Goal: Register for event/course

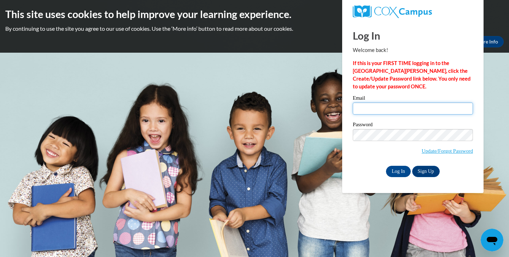
click at [357, 104] on input "Email" at bounding box center [413, 108] width 120 height 12
type input "ariellejohnson21703@gmail.com"
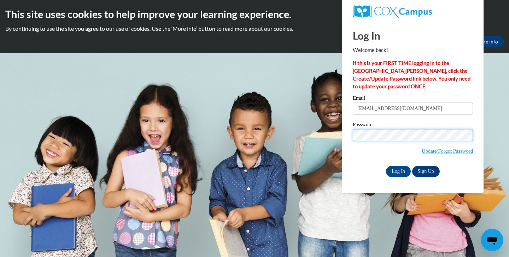
click at [386, 166] on input "Log In" at bounding box center [398, 171] width 25 height 11
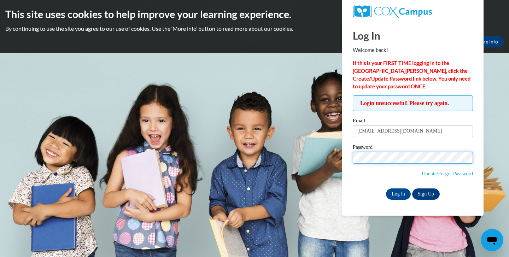
click at [386, 188] on input "Log In" at bounding box center [398, 193] width 25 height 11
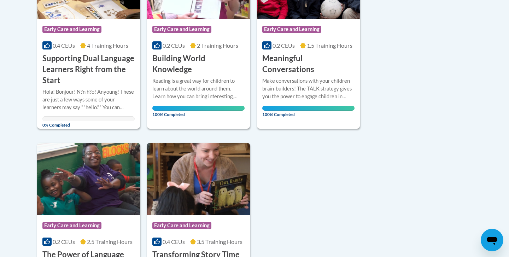
scroll to position [183, 0]
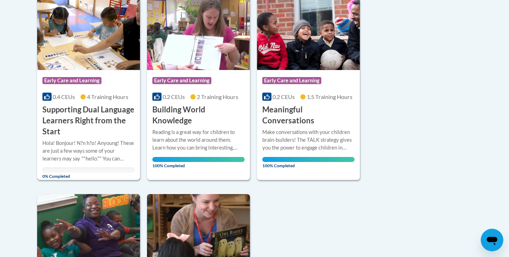
click at [100, 112] on h3 "Supporting Dual Language Learners Right from the Start" at bounding box center [88, 120] width 92 height 33
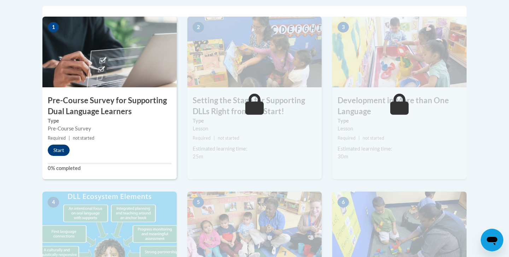
scroll to position [228, 0]
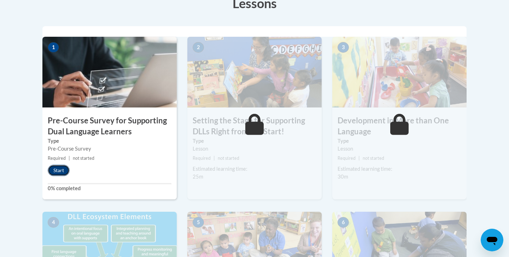
click at [62, 173] on button "Start" at bounding box center [59, 170] width 22 height 11
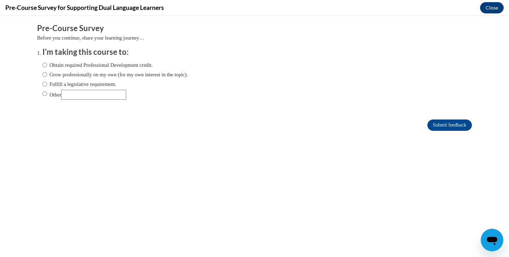
scroll to position [0, 0]
click at [81, 66] on label "Obtain required Professional Development credit." at bounding box center [97, 65] width 110 height 8
click at [47, 66] on input "Obtain required Professional Development credit." at bounding box center [44, 65] width 5 height 8
radio input "true"
click at [430, 120] on input "Submit feedback" at bounding box center [449, 124] width 45 height 11
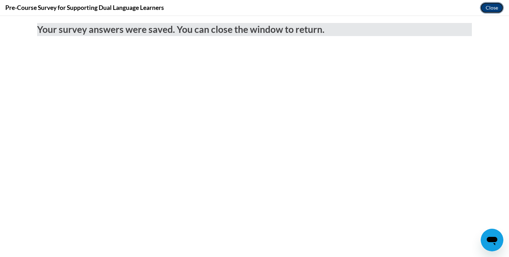
click at [499, 6] on button "Close" at bounding box center [492, 7] width 24 height 11
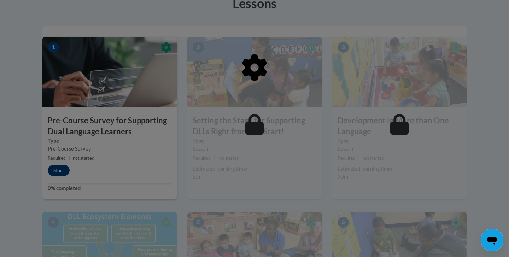
scroll to position [230, 0]
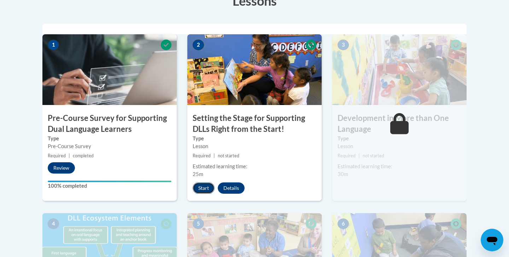
click at [205, 187] on button "Start" at bounding box center [204, 187] width 22 height 11
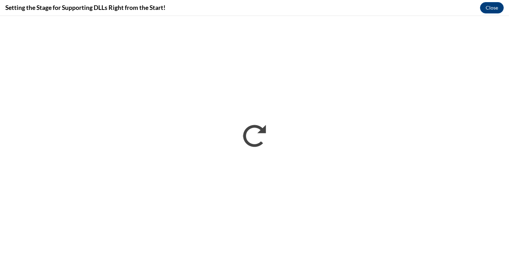
scroll to position [0, 0]
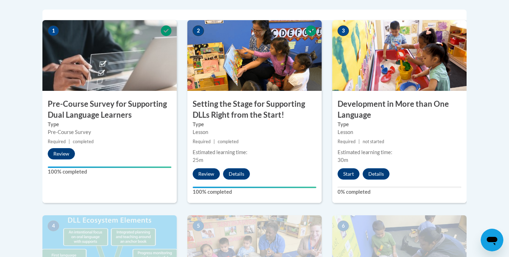
scroll to position [256, 0]
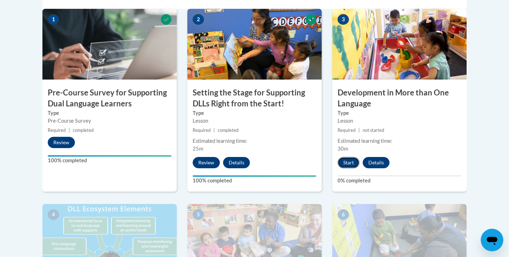
click at [346, 162] on button "Start" at bounding box center [349, 162] width 22 height 11
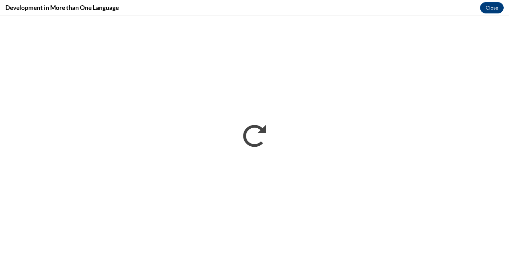
scroll to position [0, 0]
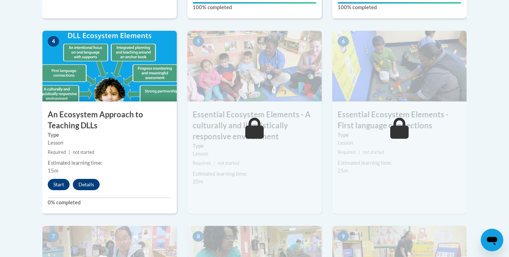
scroll to position [412, 0]
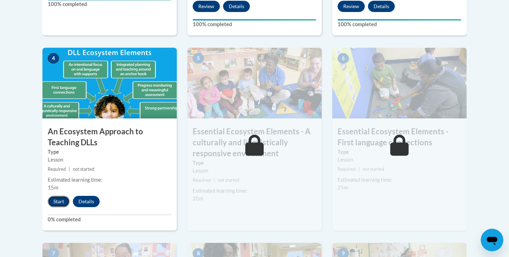
click at [50, 202] on button "Start" at bounding box center [59, 201] width 22 height 11
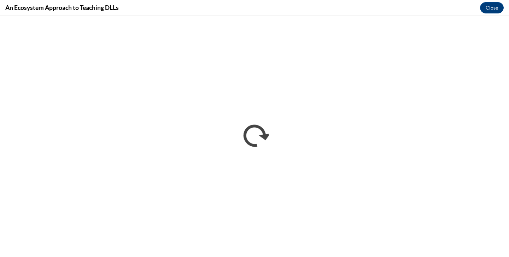
scroll to position [0, 0]
